Goal: Task Accomplishment & Management: Manage account settings

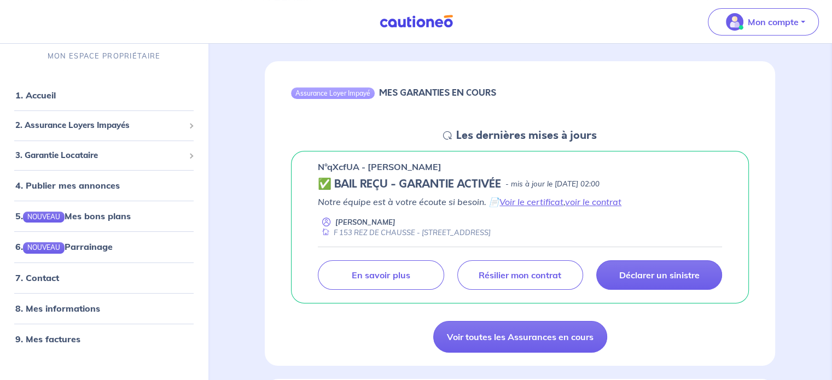
scroll to position [109, 0]
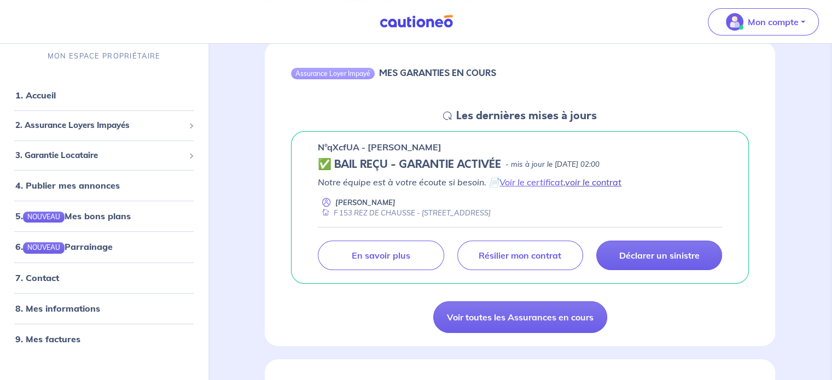
click at [576, 181] on link "voir le contrat" at bounding box center [593, 182] width 56 height 11
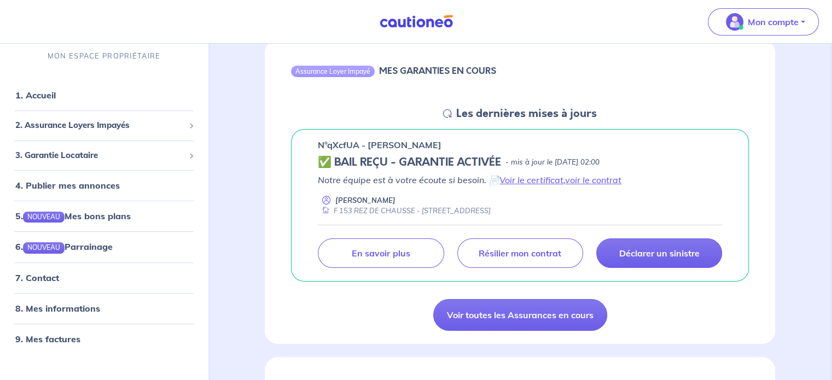
scroll to position [61, 0]
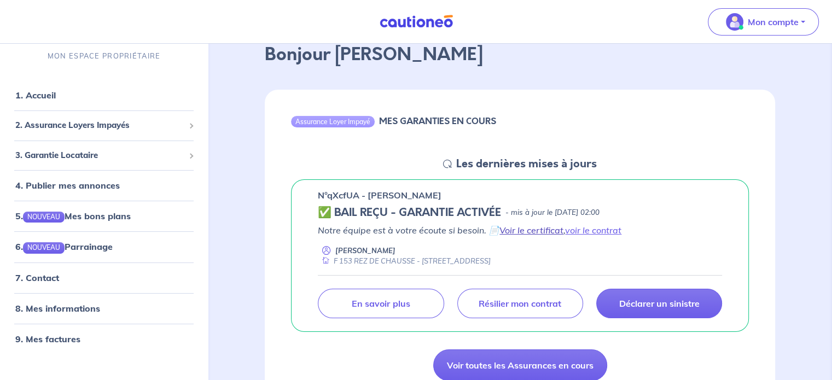
click at [531, 230] on link "Voir le certificat" at bounding box center [532, 230] width 64 height 11
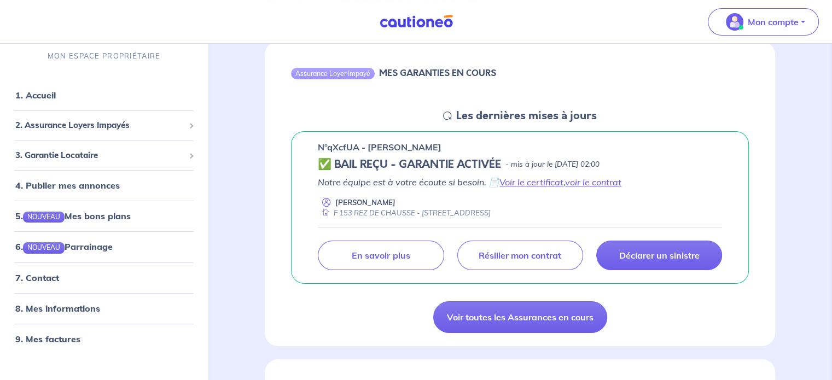
scroll to position [116, 0]
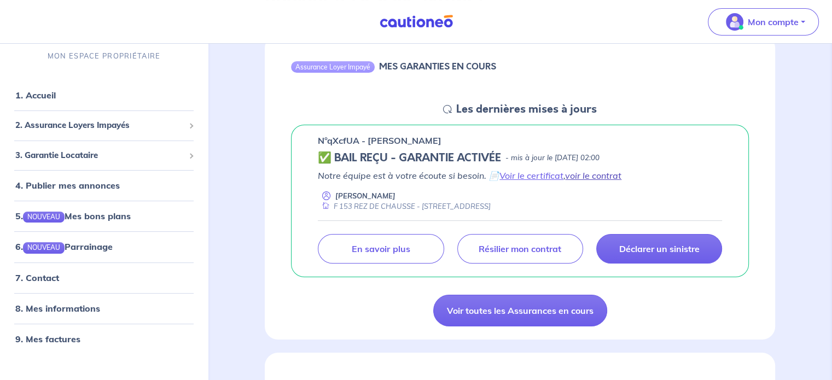
click at [588, 177] on link "voir le contrat" at bounding box center [593, 175] width 56 height 11
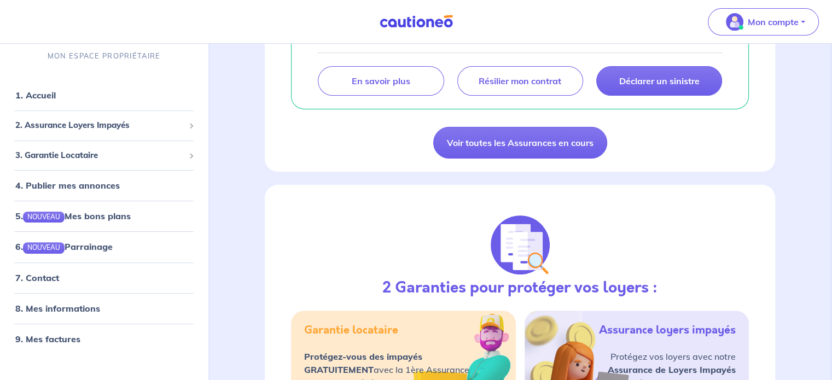
scroll to position [219, 0]
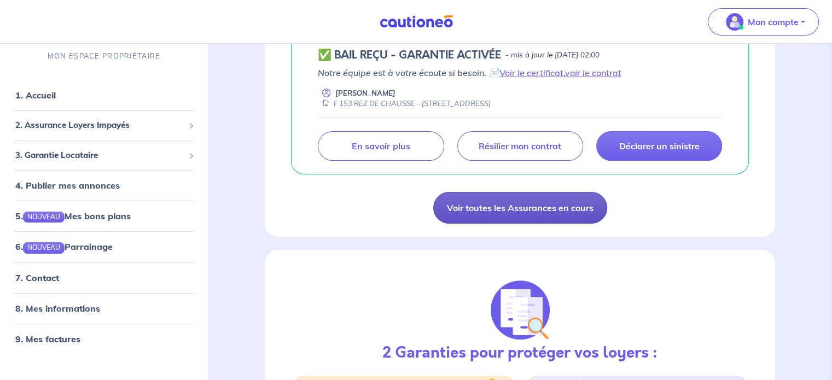
click at [570, 206] on link "Voir toutes les Assurances en cours" at bounding box center [520, 208] width 174 height 32
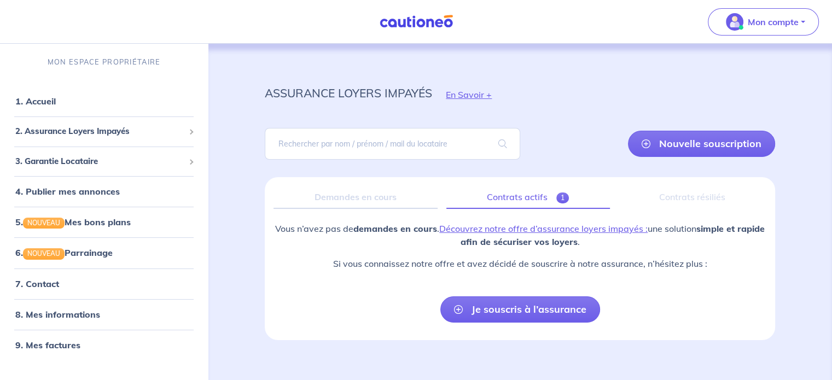
click at [528, 193] on link "Contrats actifs 1" at bounding box center [529, 197] width 164 height 23
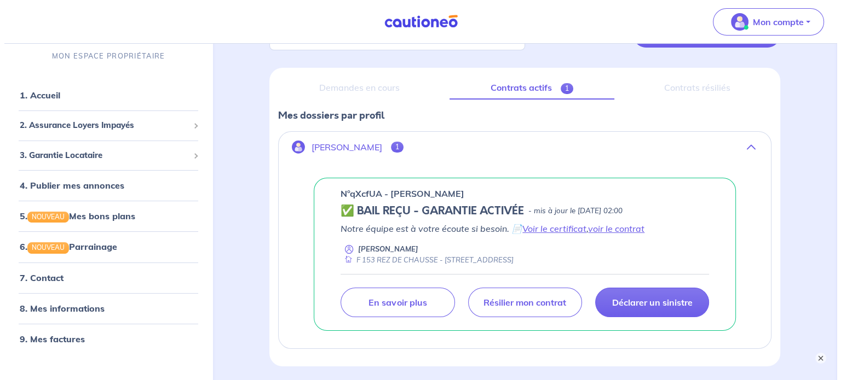
scroll to position [164, 0]
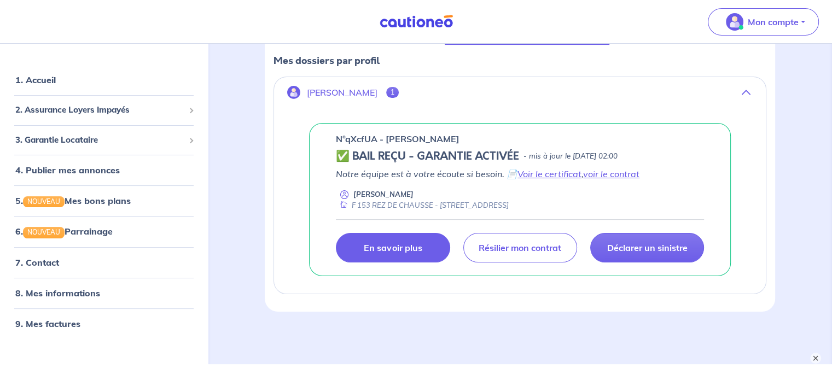
click at [401, 251] on p "En savoir plus" at bounding box center [393, 247] width 58 height 11
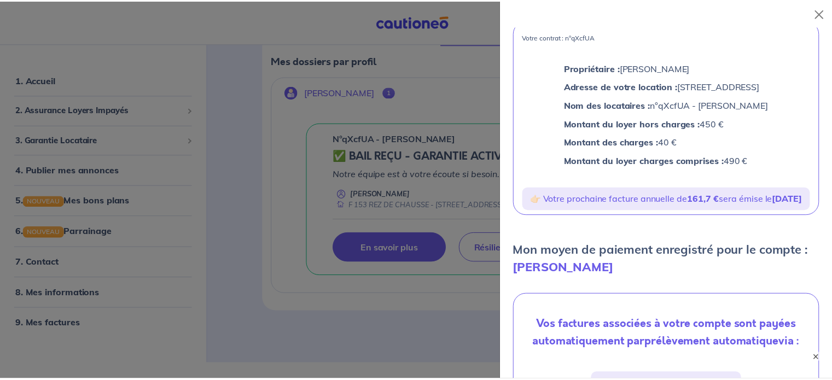
scroll to position [68, 0]
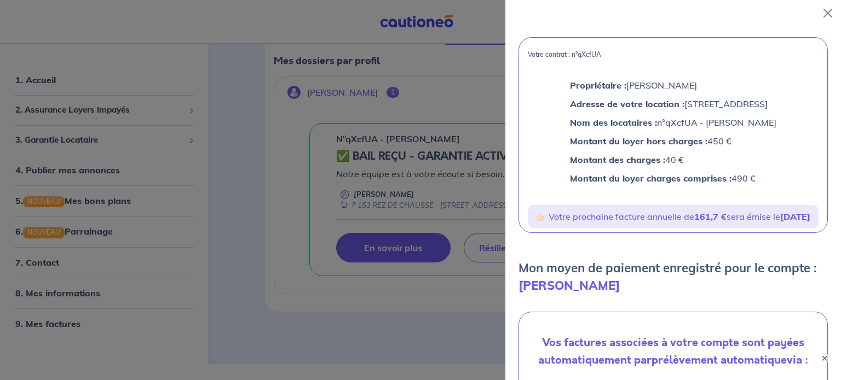
click at [470, 101] on div at bounding box center [420, 190] width 841 height 380
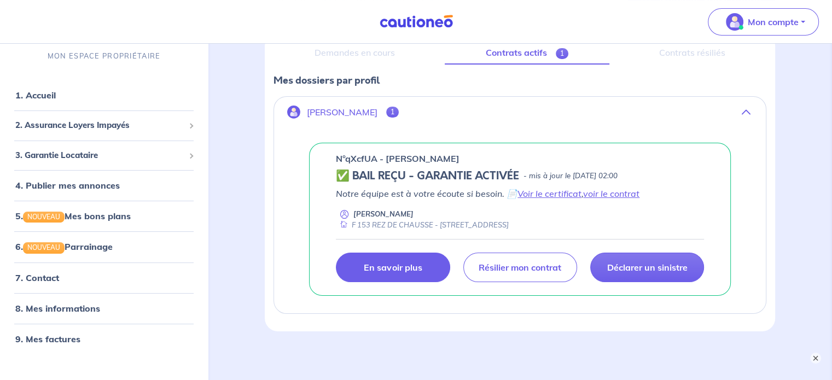
scroll to position [164, 0]
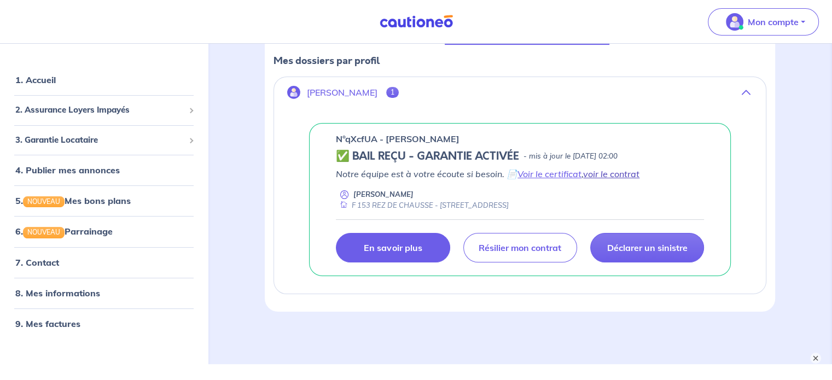
click at [600, 172] on link "voir le contrat" at bounding box center [611, 174] width 56 height 11
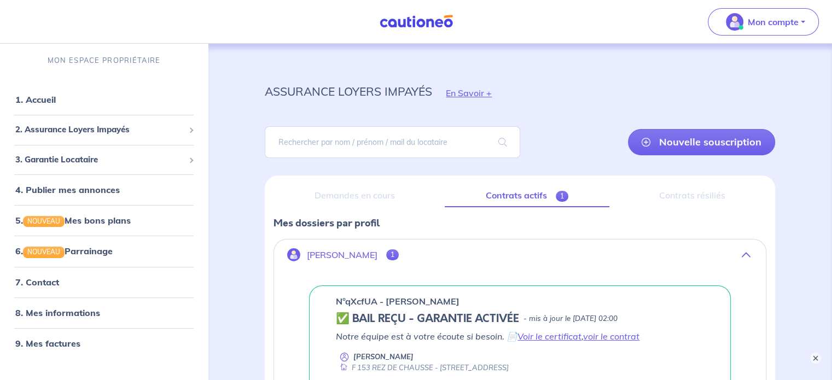
scroll to position [0, 0]
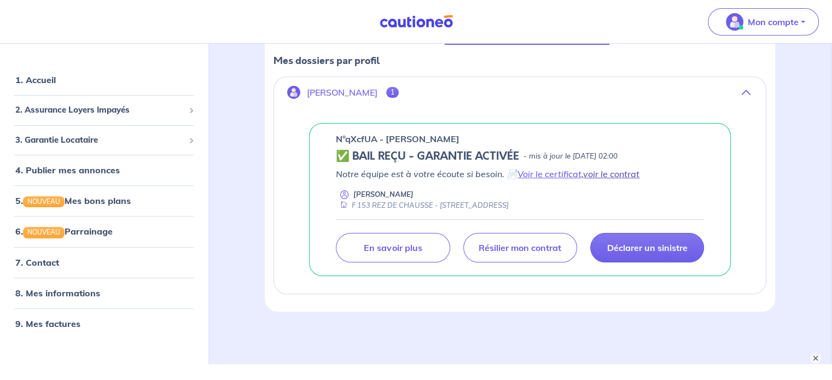
click at [607, 172] on link "voir le contrat" at bounding box center [611, 174] width 56 height 11
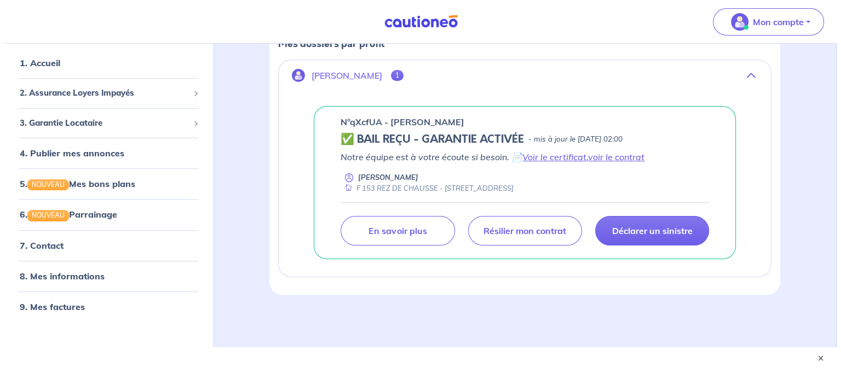
scroll to position [190, 0]
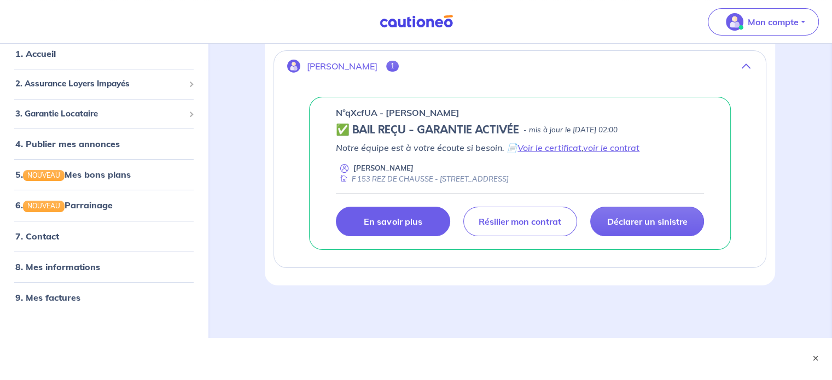
click at [415, 216] on p "En savoir plus" at bounding box center [393, 221] width 58 height 11
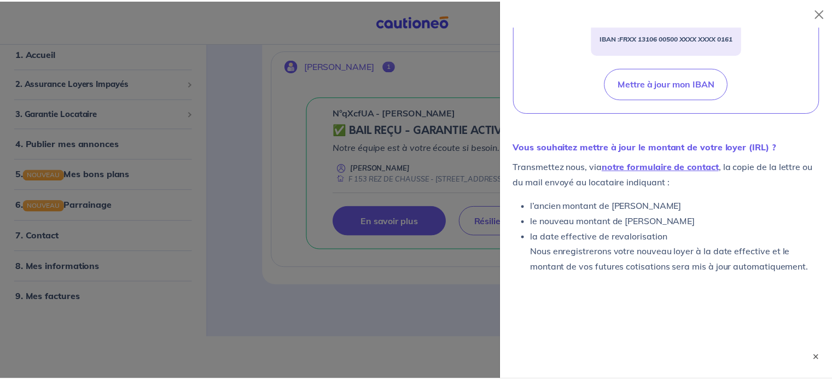
scroll to position [451, 0]
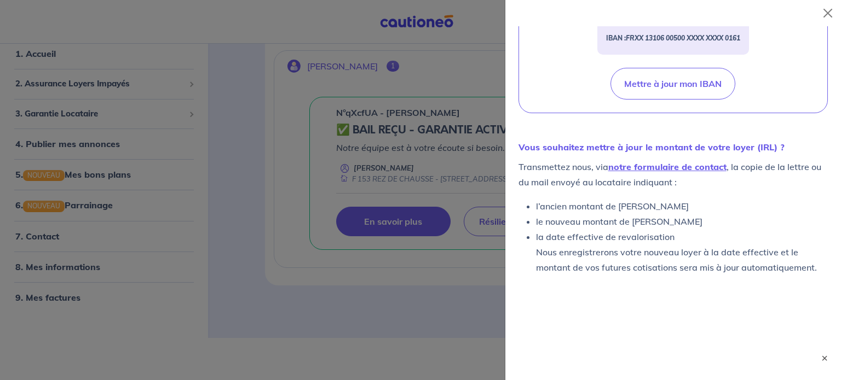
click at [477, 260] on div at bounding box center [420, 190] width 841 height 380
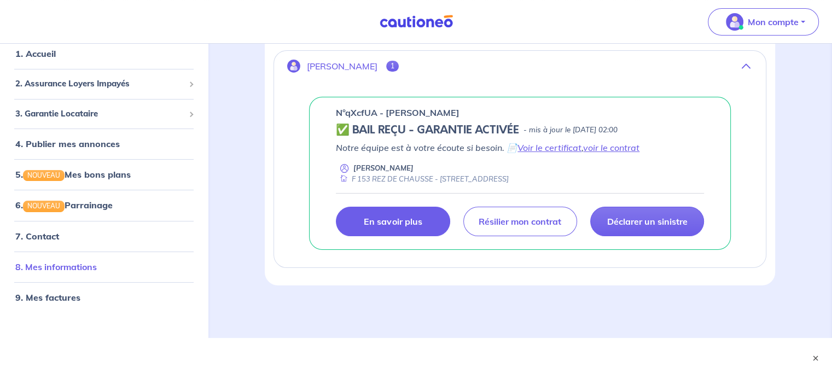
click at [97, 270] on link "8. Mes informations" at bounding box center [56, 266] width 82 height 11
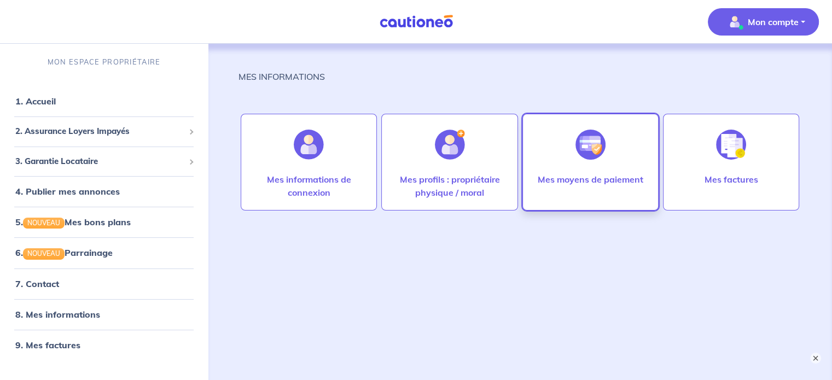
click at [601, 163] on div at bounding box center [591, 145] width 48 height 56
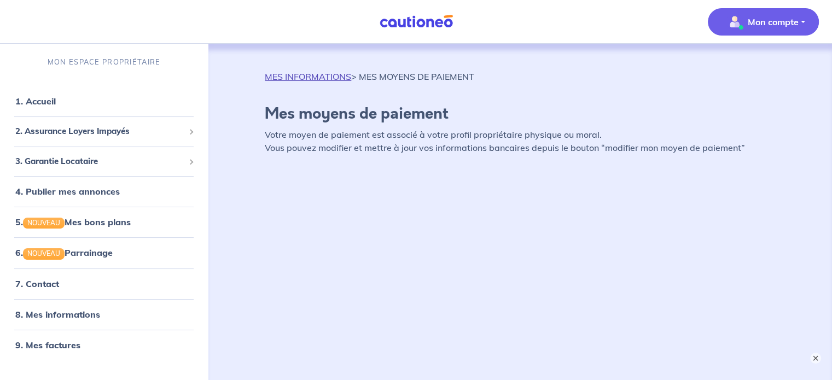
click at [324, 78] on link "MES INFORMATIONS" at bounding box center [308, 76] width 86 height 11
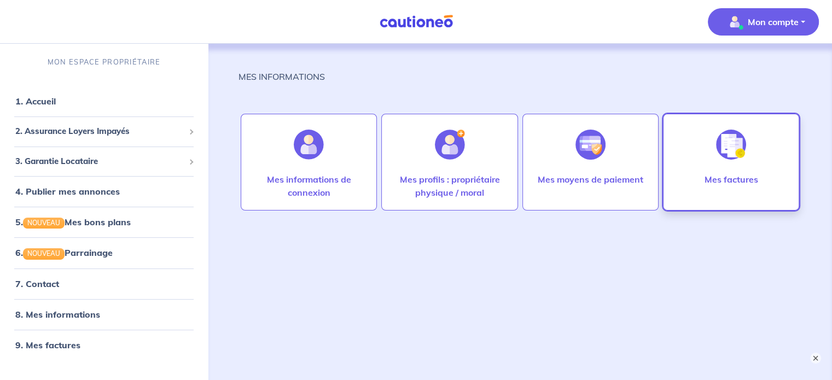
click at [730, 148] on img at bounding box center [731, 145] width 30 height 30
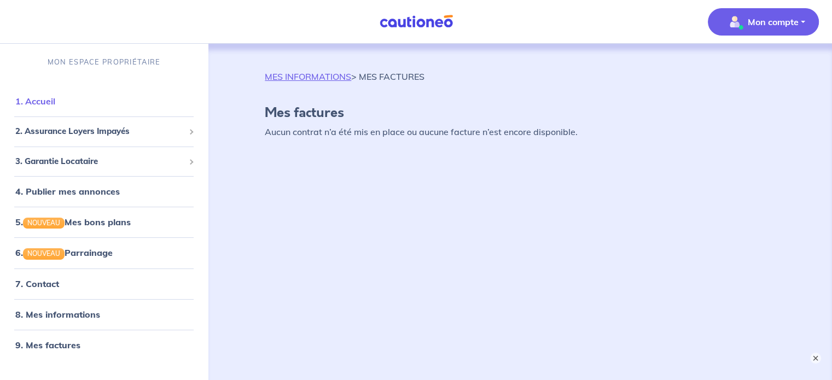
click at [55, 107] on link "1. Accueil" at bounding box center [35, 101] width 40 height 11
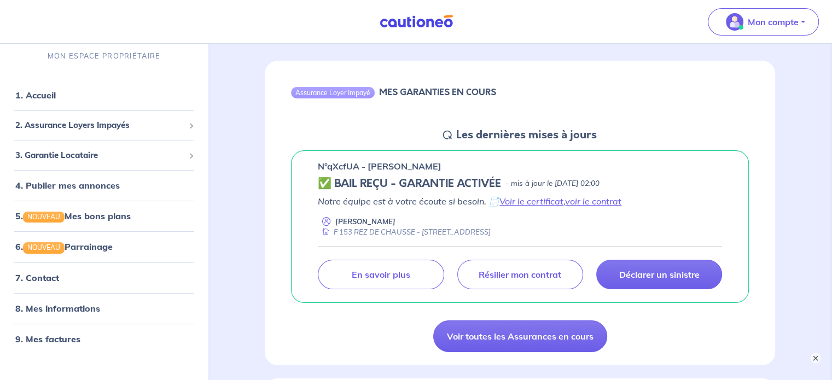
scroll to position [109, 0]
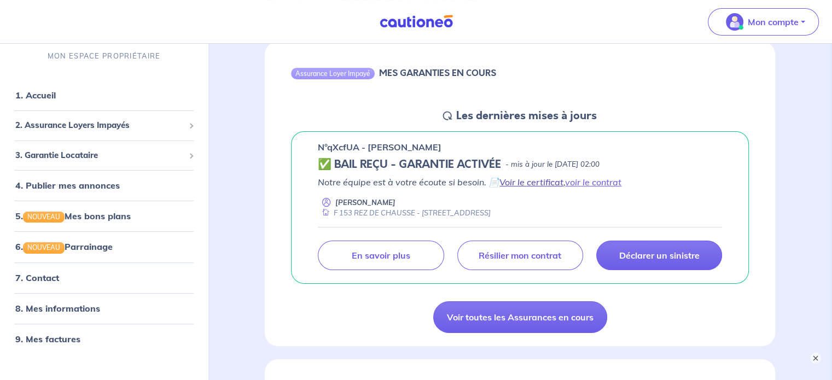
click at [541, 186] on link "Voir le certificat" at bounding box center [532, 182] width 64 height 11
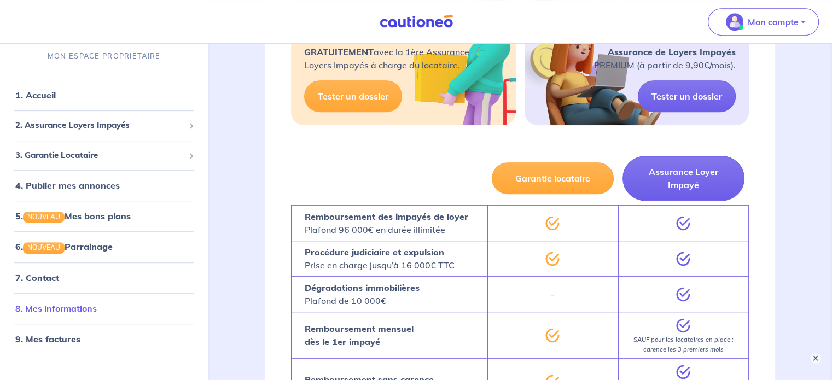
click at [88, 303] on link "8. Mes informations" at bounding box center [56, 308] width 82 height 11
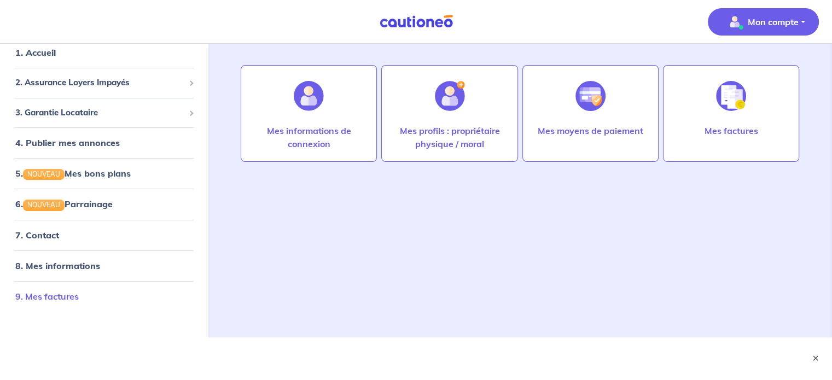
scroll to position [49, 0]
click at [79, 298] on link "9. Mes factures" at bounding box center [46, 296] width 63 height 11
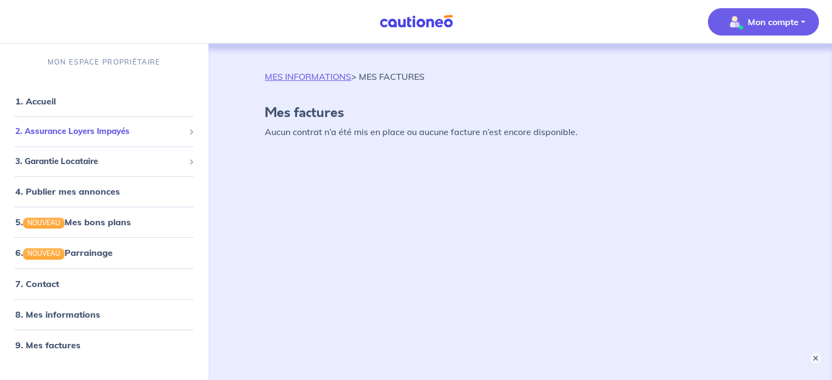
click at [37, 124] on div "2. Assurance Loyers Impayés" at bounding box center [103, 131] width 199 height 21
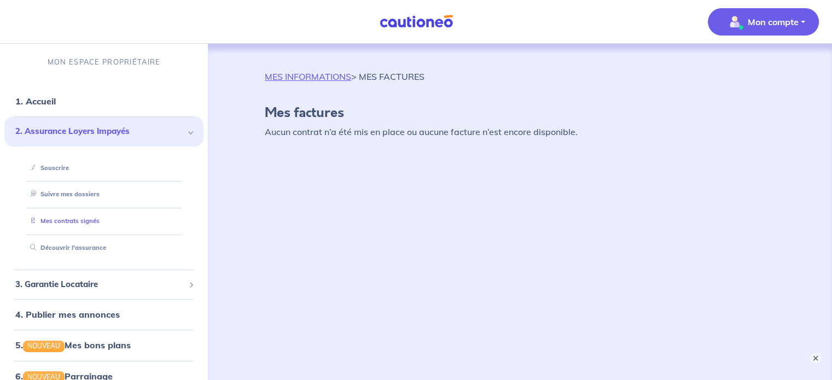
click at [71, 221] on link "Mes contrats signés" at bounding box center [63, 221] width 74 height 8
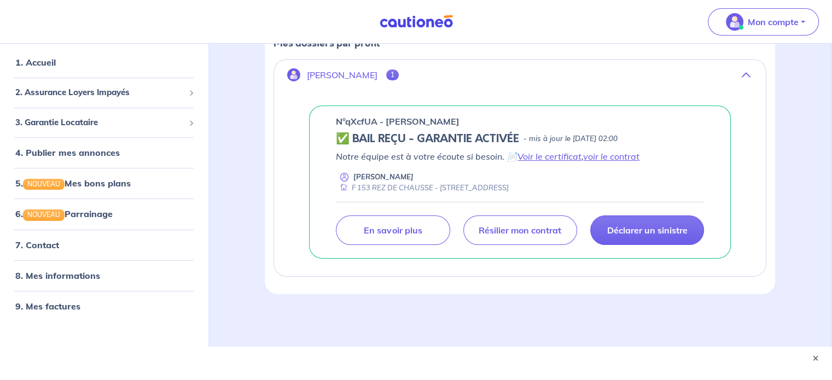
scroll to position [190, 0]
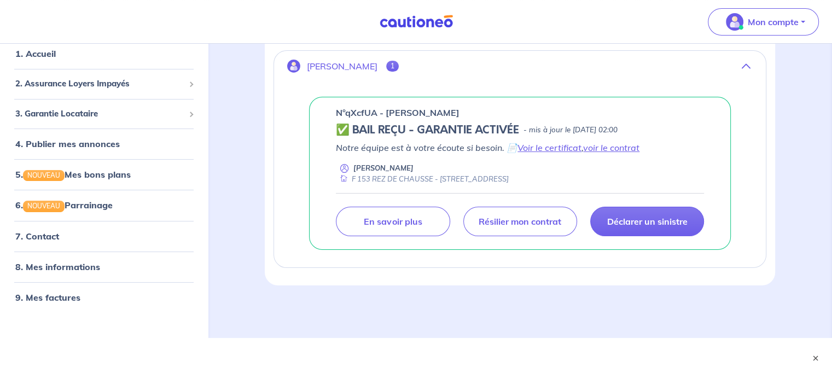
drag, startPoint x: 425, startPoint y: 121, endPoint x: 425, endPoint y: 130, distance: 8.2
click at [425, 124] on h5 "✅ BAIL REÇU - GARANTIE ACTIVÉE" at bounding box center [427, 130] width 183 height 13
click at [604, 151] on link "voir le contrat" at bounding box center [611, 147] width 56 height 11
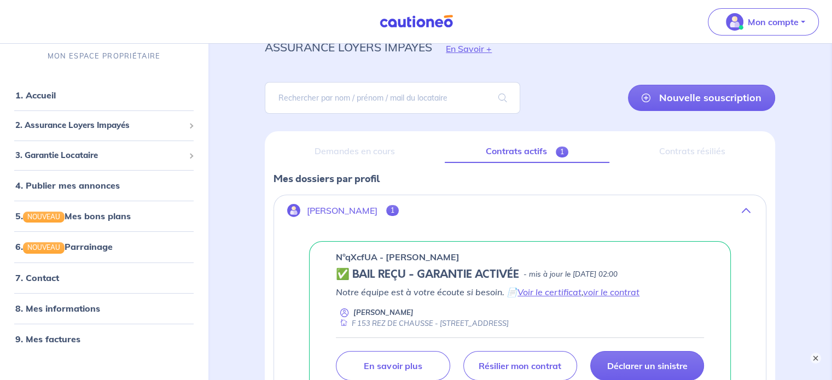
scroll to position [109, 0]
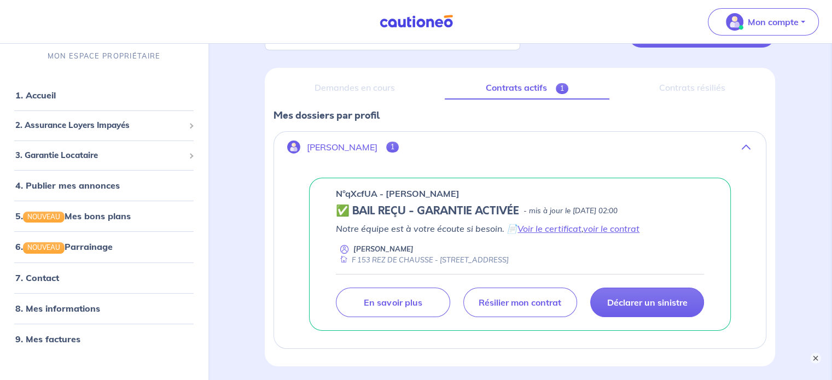
click at [390, 222] on p "Notre équipe est à votre écoute si besoin. 📄 Voir le certificat , voir le contr…" at bounding box center [520, 228] width 368 height 13
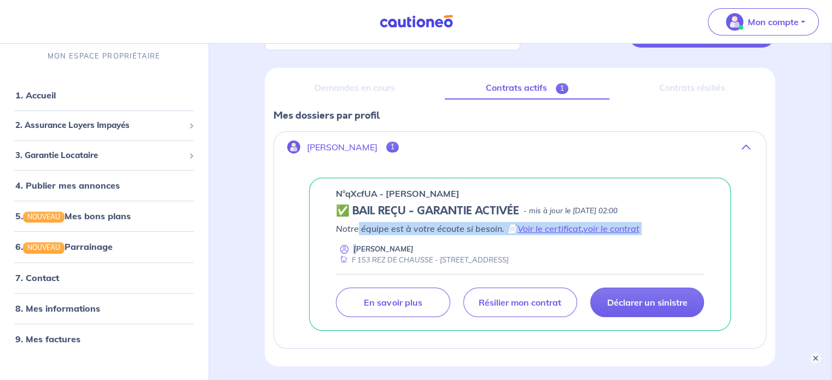
drag, startPoint x: 355, startPoint y: 236, endPoint x: 360, endPoint y: 238, distance: 5.9
click at [357, 238] on div "Notre équipe est à votre écoute si besoin. 📄 Voir le certificat , voir le contr…" at bounding box center [520, 243] width 368 height 43
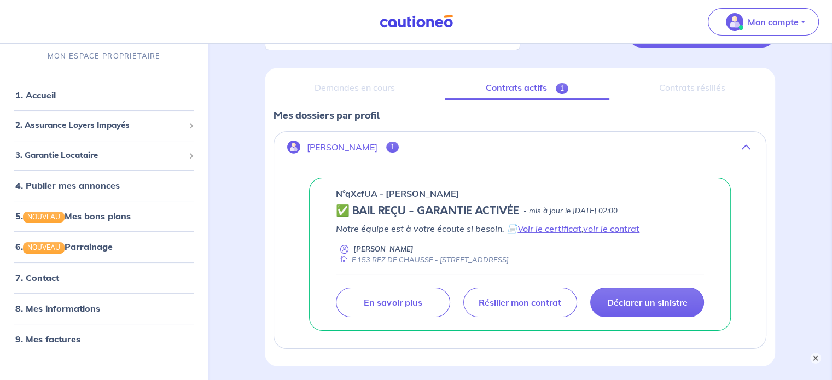
click at [430, 244] on div "[PERSON_NAME] F 153 REZ DE CHAUSSE - [STREET_ADDRESS]" at bounding box center [520, 254] width 368 height 21
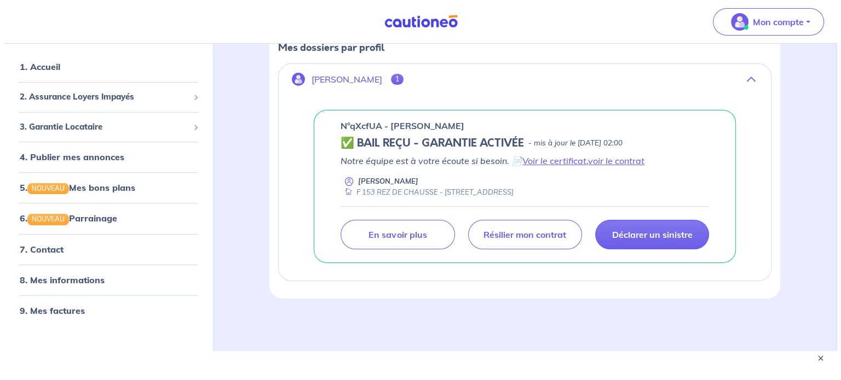
scroll to position [190, 0]
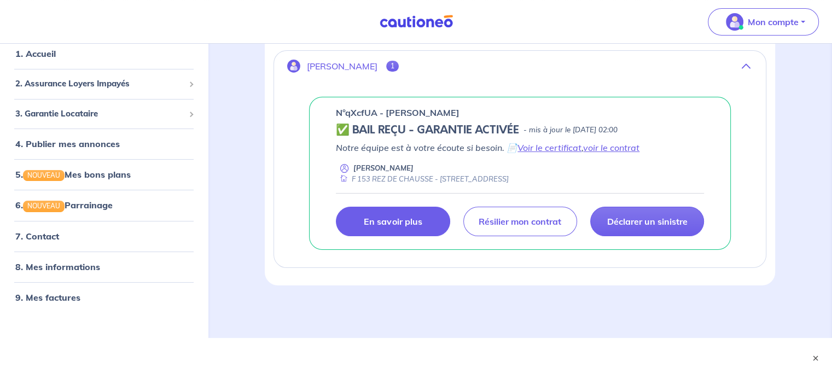
click at [415, 229] on link "En savoir plus" at bounding box center [393, 222] width 114 height 30
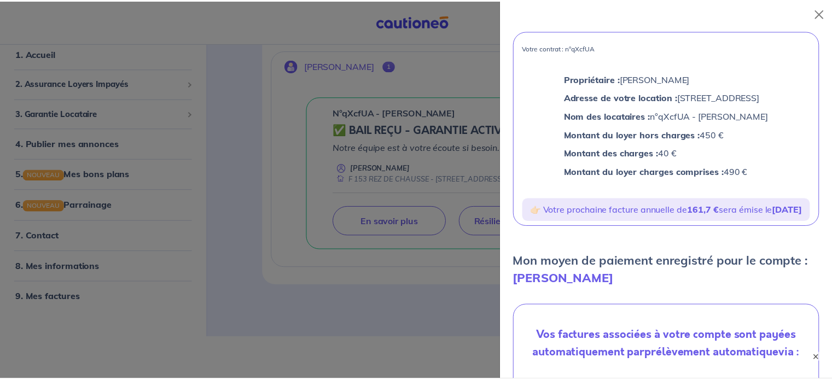
scroll to position [0, 0]
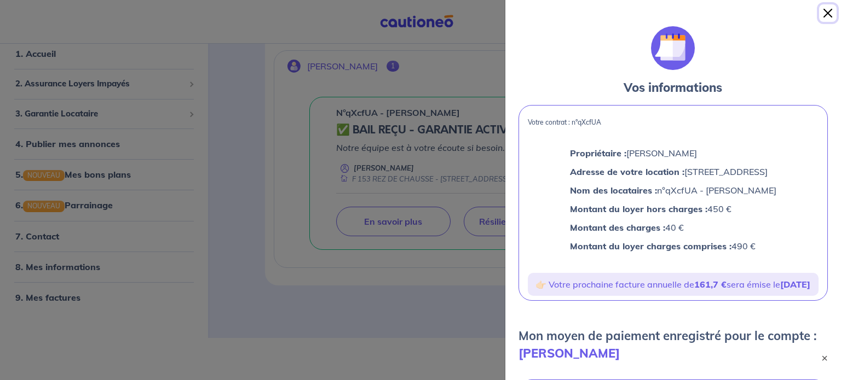
click at [823, 13] on button "Close" at bounding box center [828, 13] width 18 height 18
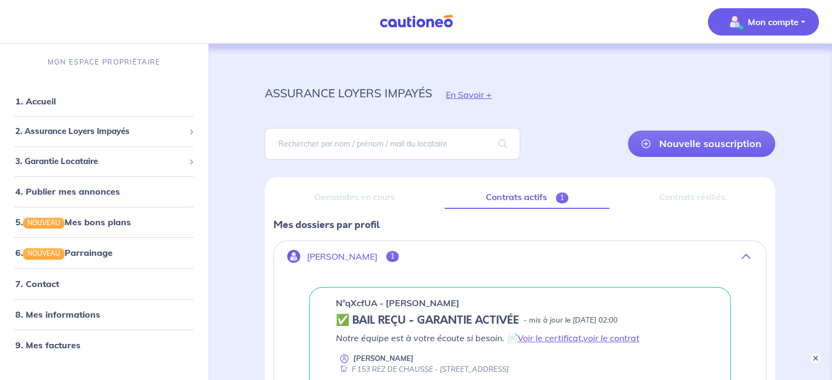
click at [803, 22] on button "Mon compte" at bounding box center [763, 21] width 111 height 27
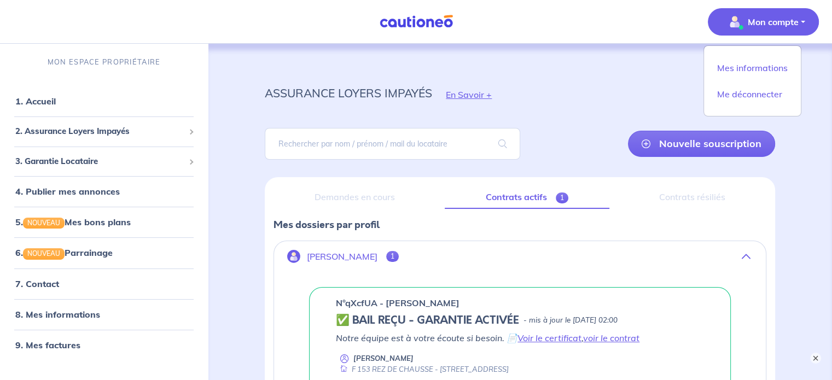
click at [801, 22] on button "Mon compte" at bounding box center [763, 21] width 111 height 27
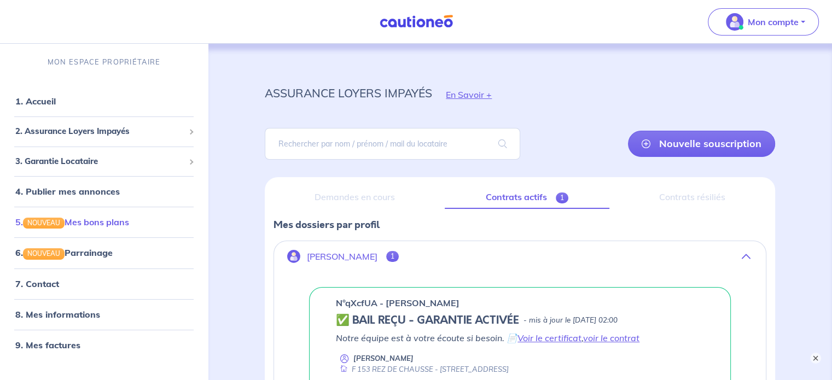
click at [113, 223] on link "5. NOUVEAU Mes bons plans" at bounding box center [72, 222] width 114 height 11
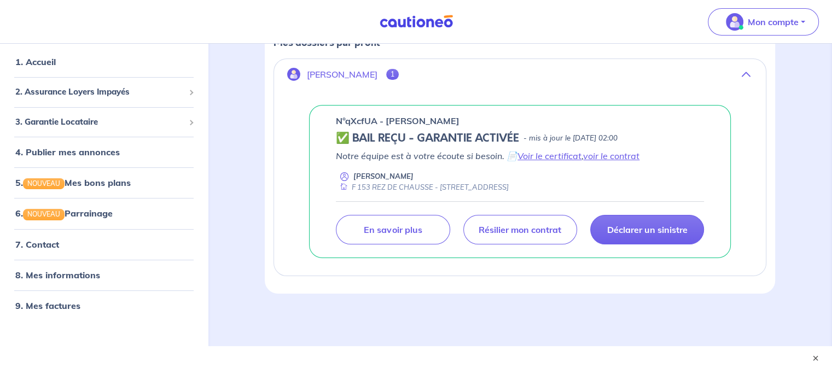
scroll to position [190, 0]
